Goal: Check status: Check status

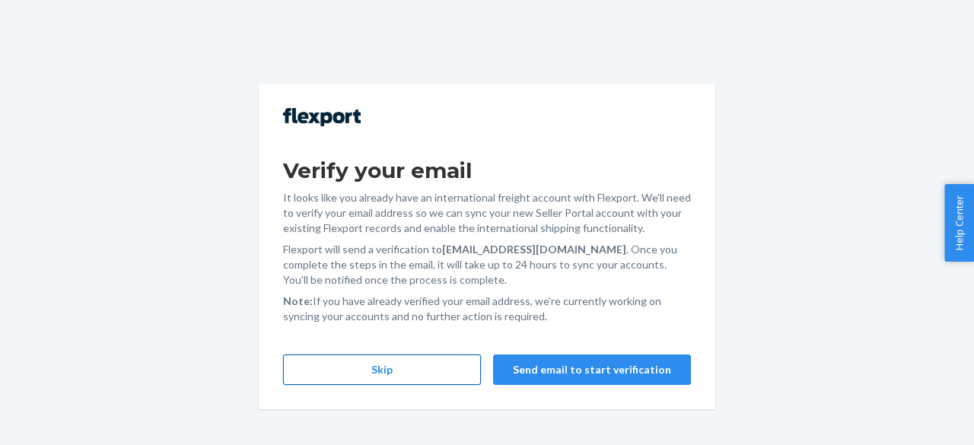
click at [420, 375] on button "Skip" at bounding box center [382, 369] width 198 height 30
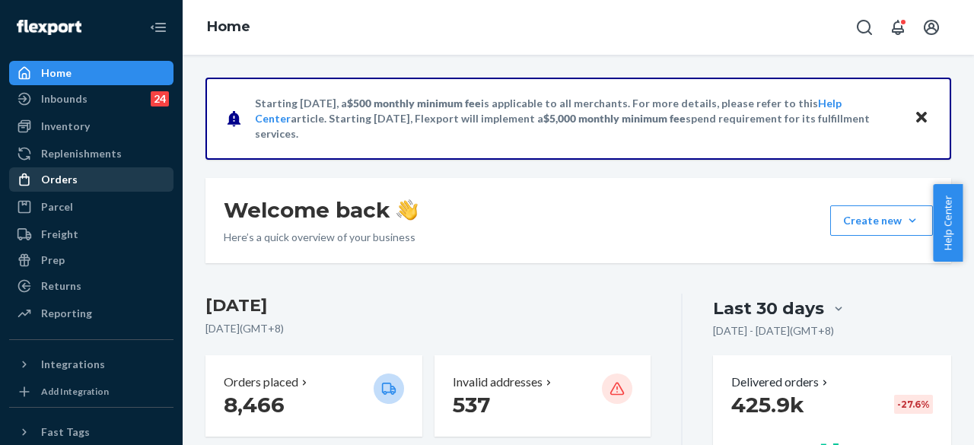
click at [86, 178] on div "Orders" at bounding box center [91, 179] width 161 height 21
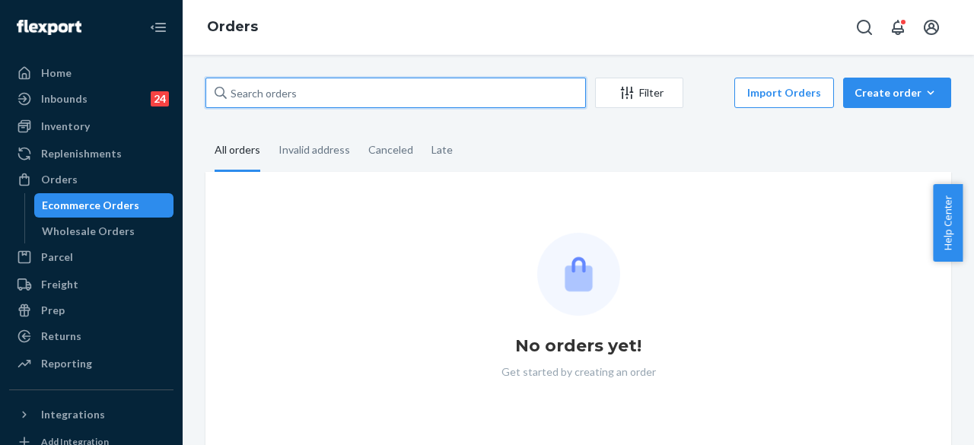
click at [291, 97] on input "text" at bounding box center [395, 93] width 380 height 30
paste input "255287481"
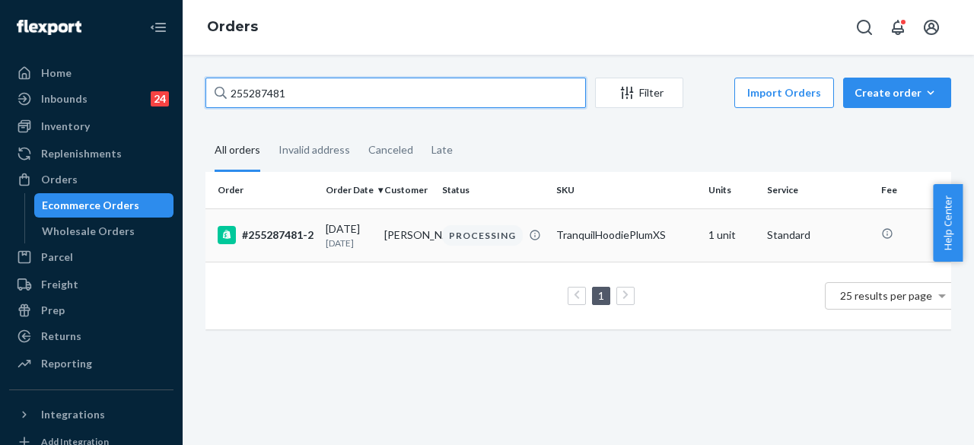
type input "255287481"
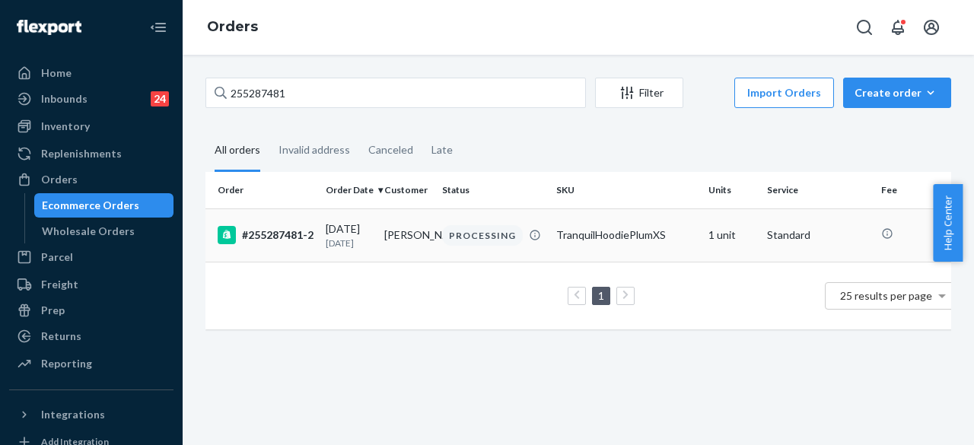
click at [425, 241] on td "[PERSON_NAME]" at bounding box center [407, 234] width 59 height 53
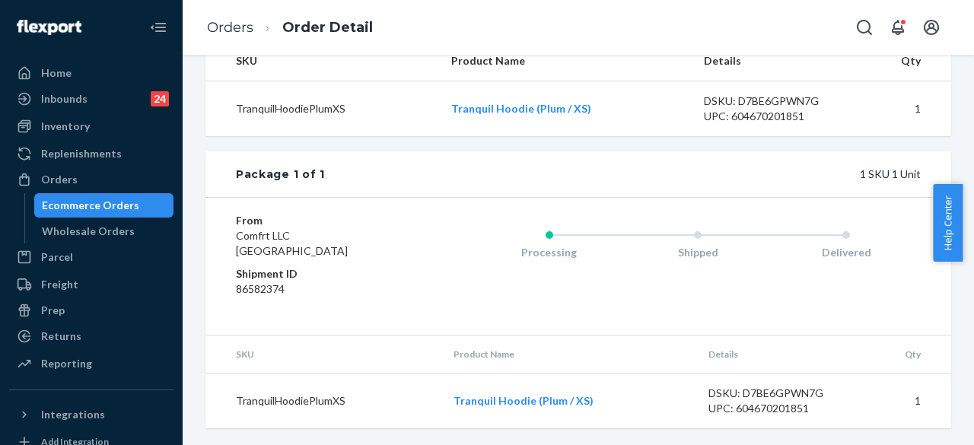
scroll to position [543, 0]
